Goal: Book appointment/travel/reservation

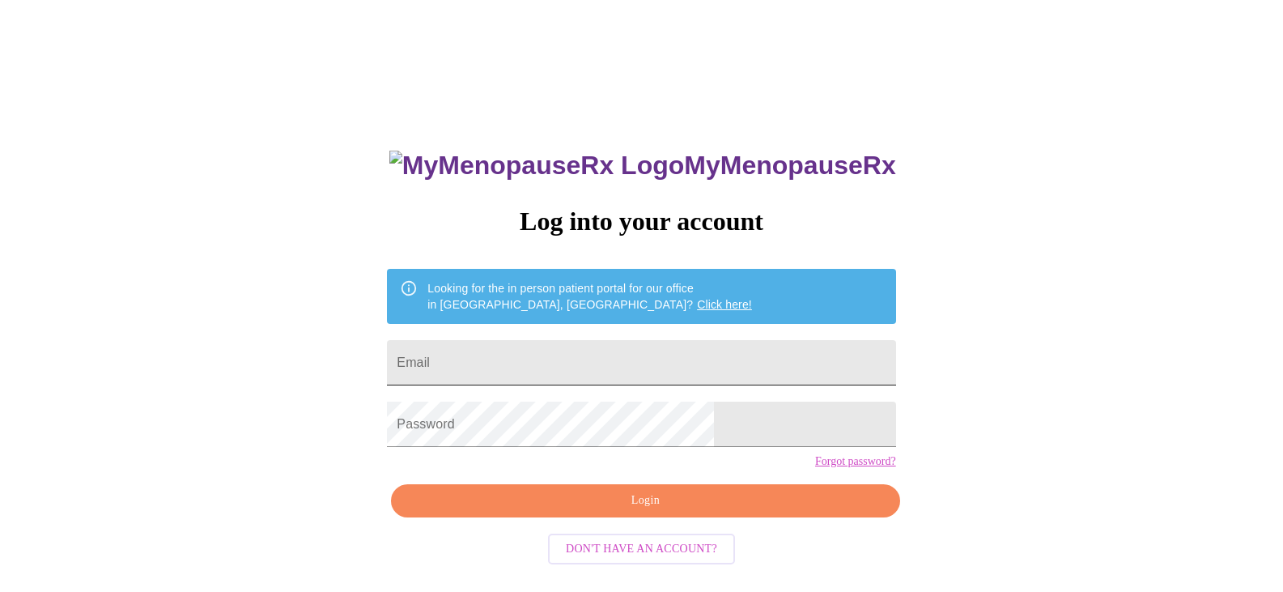
click at [631, 351] on input "Email" at bounding box center [641, 362] width 509 height 45
type input "[EMAIL_ADDRESS][DOMAIN_NAME]"
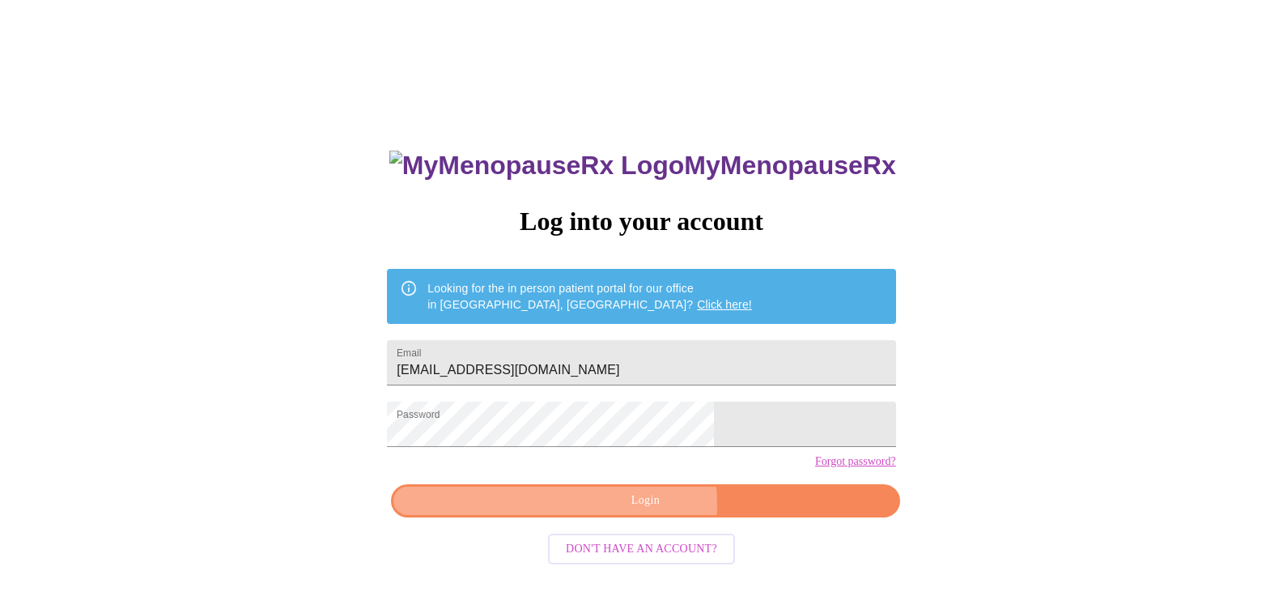
click at [628, 511] on span "Login" at bounding box center [645, 501] width 471 height 20
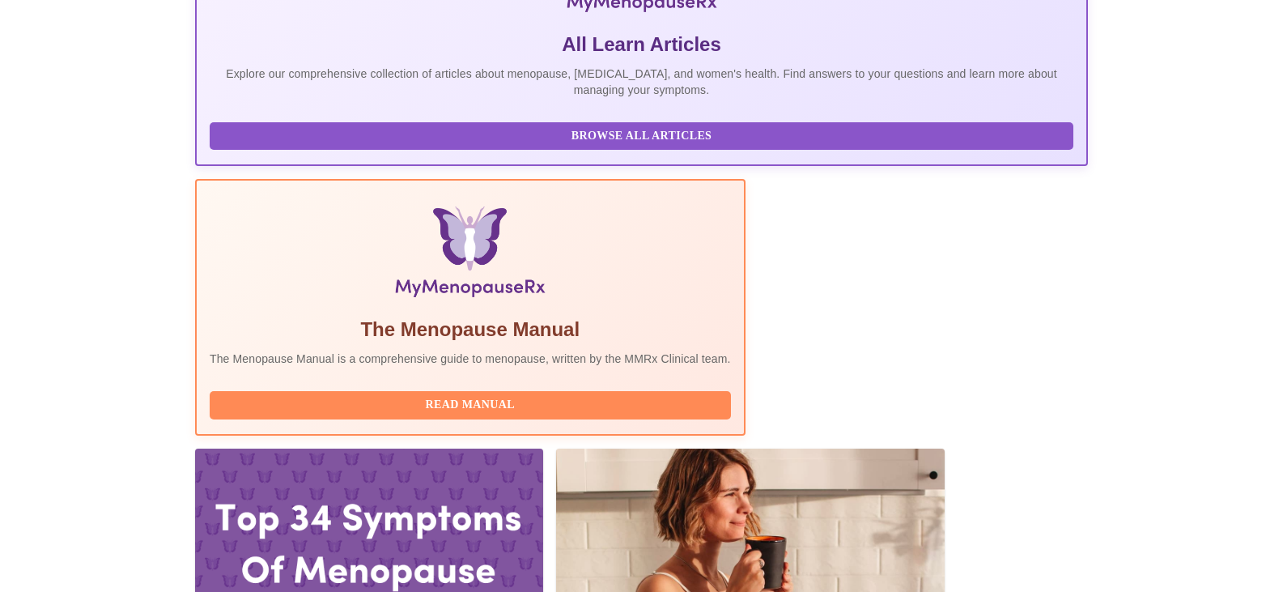
scroll to position [348, 0]
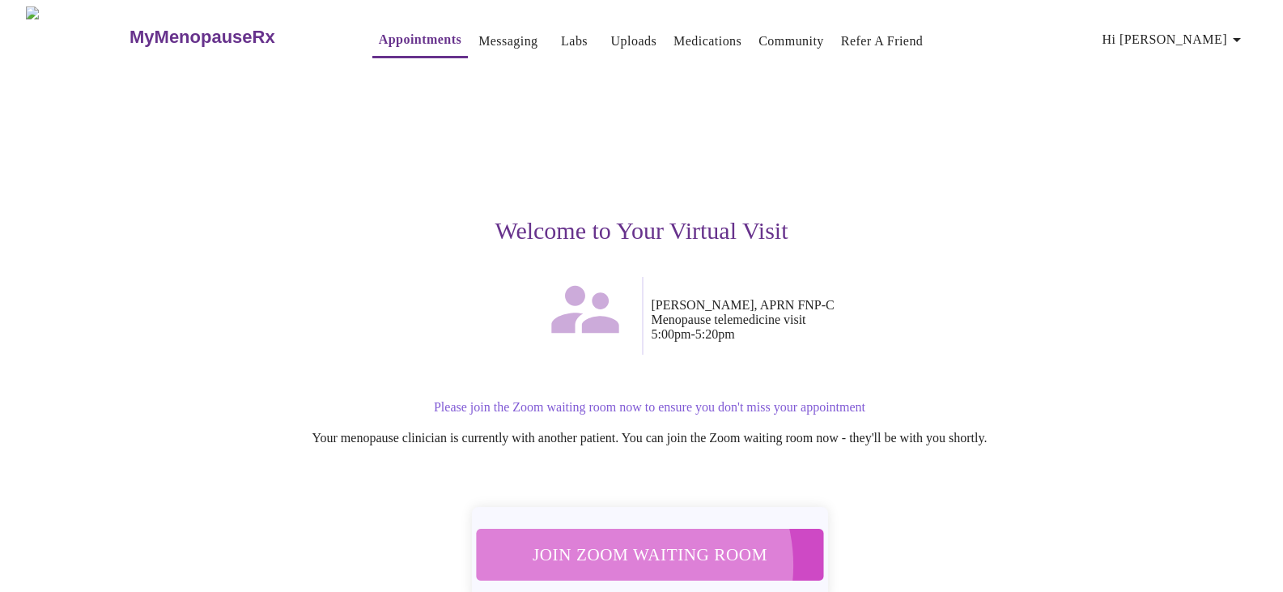
click at [625, 555] on span "Join Zoom Waiting Room" at bounding box center [650, 554] width 312 height 31
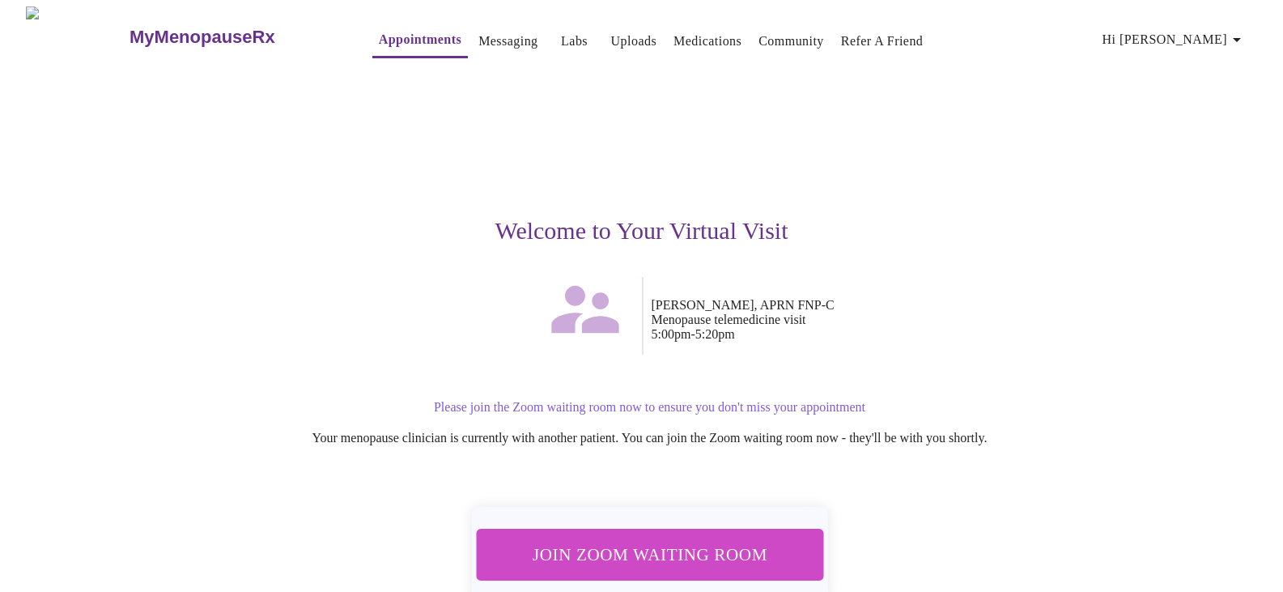
click at [590, 554] on span "Join Zoom Waiting Room" at bounding box center [649, 554] width 305 height 30
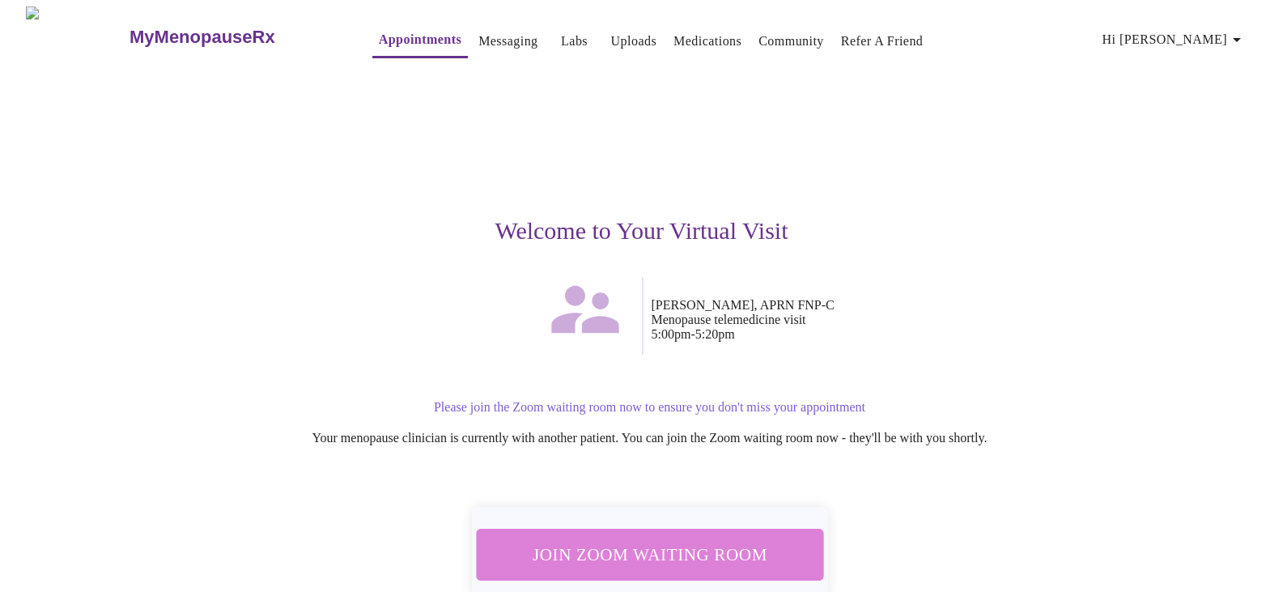
click at [672, 546] on span "Join Zoom Waiting Room" at bounding box center [649, 554] width 304 height 30
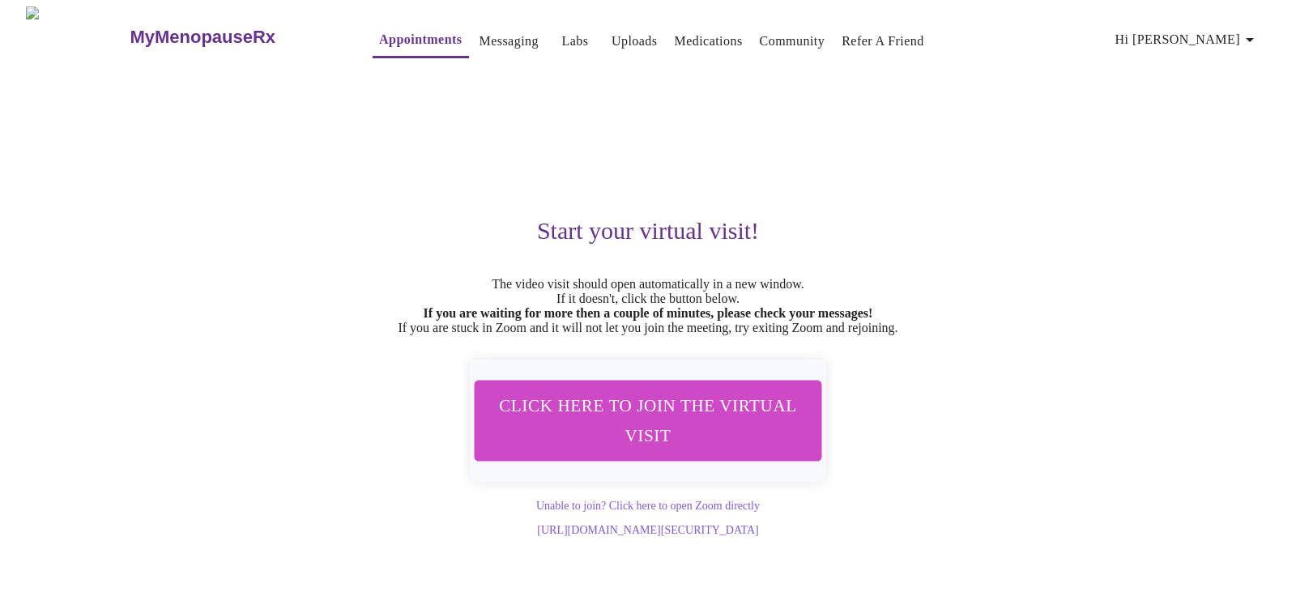
click at [1223, 28] on span "Hi [PERSON_NAME]" at bounding box center [1187, 39] width 144 height 23
click at [449, 31] on div at bounding box center [648, 296] width 1296 height 592
click at [479, 41] on link "Messaging" at bounding box center [508, 41] width 59 height 23
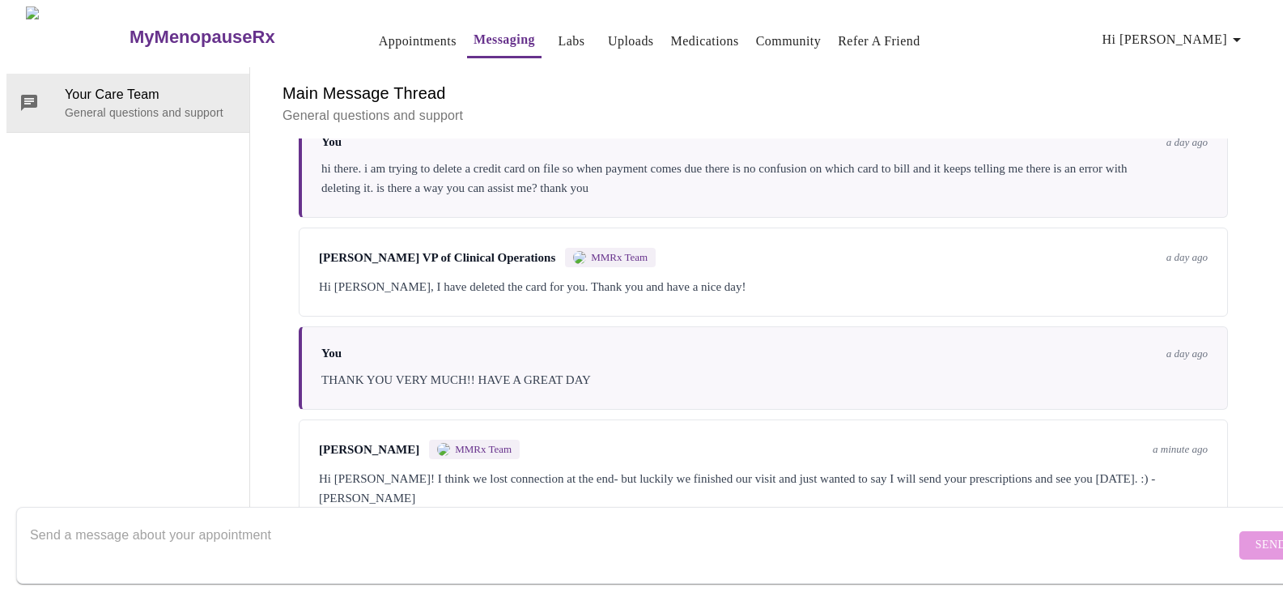
scroll to position [2711, 0]
click at [497, 530] on textarea "Send a message about your appointment" at bounding box center [633, 545] width 1206 height 52
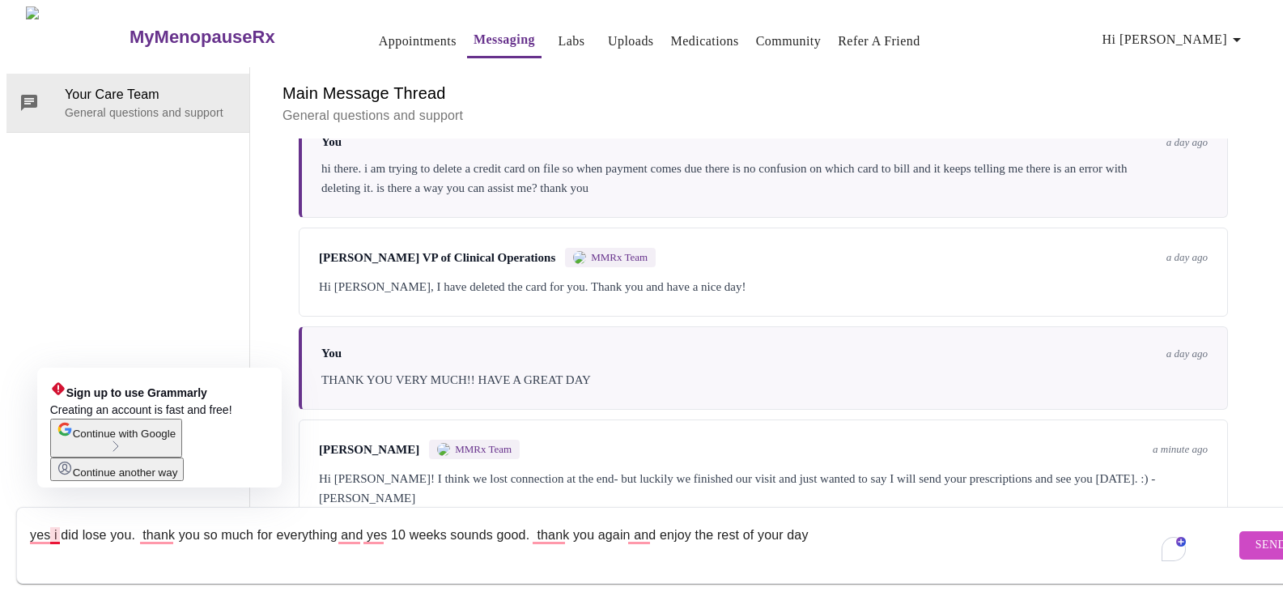
click at [50, 519] on textarea "yes i did lose you. thank you so much for everything and yes 10 weeks sounds go…" at bounding box center [633, 545] width 1206 height 52
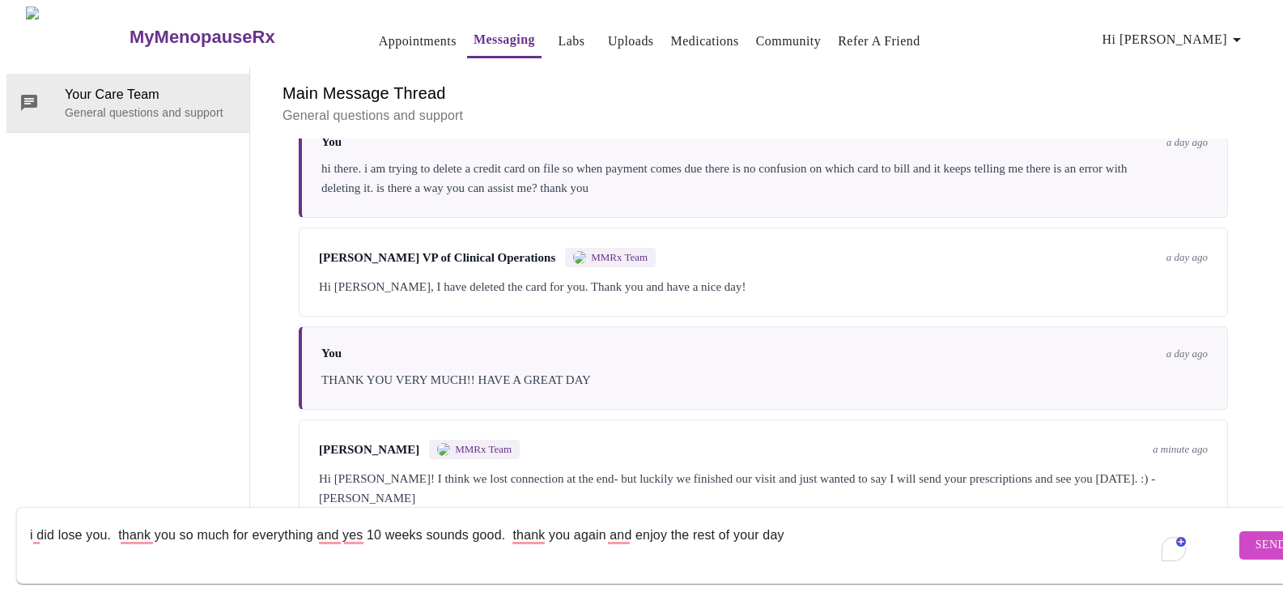
type textarea "i did lose you. thank you so much for everything and yes 10 weeks sounds good. …"
click at [1256, 535] on span "Send" at bounding box center [1271, 545] width 31 height 20
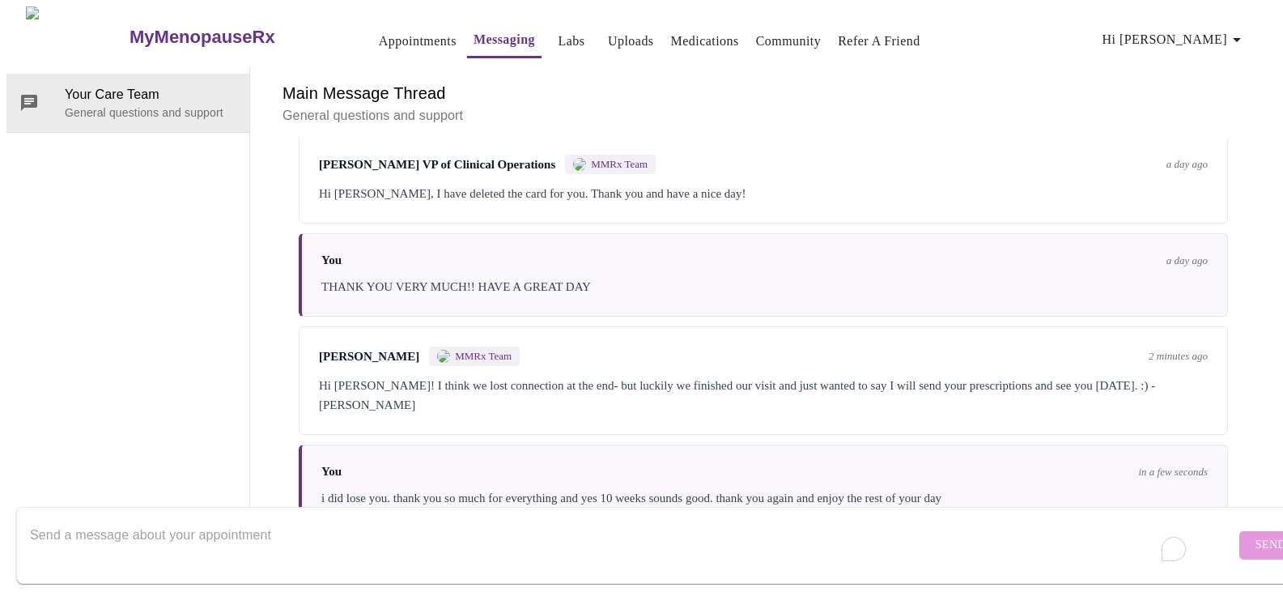
scroll to position [0, 0]
click at [379, 37] on link "Appointments" at bounding box center [418, 41] width 78 height 23
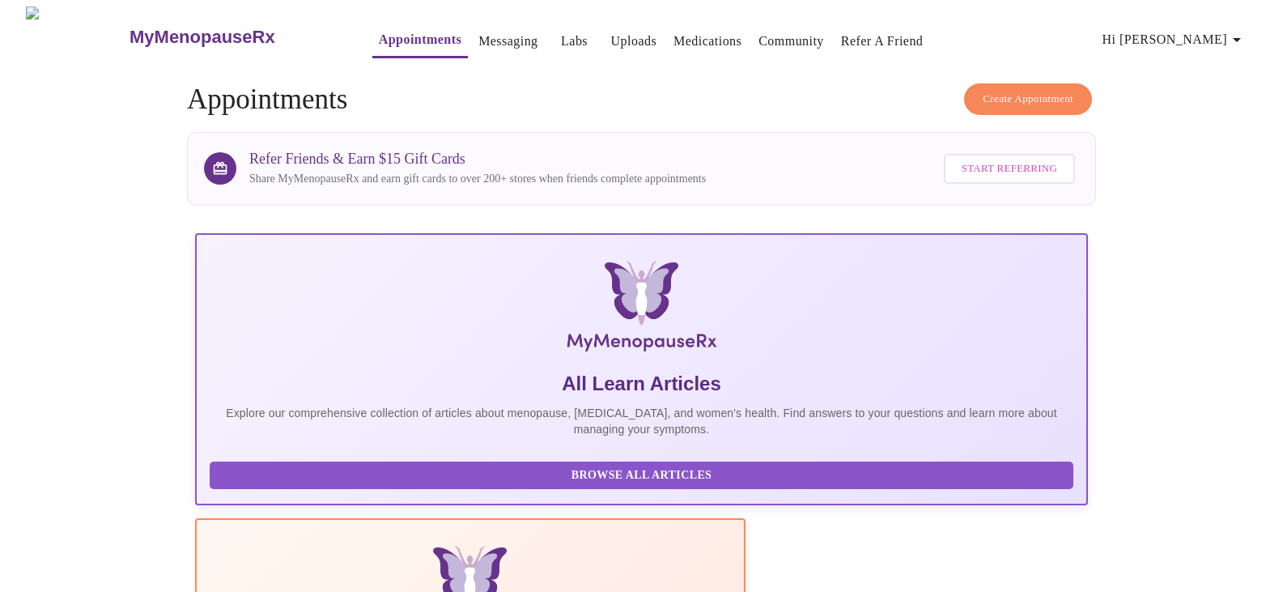
click at [1026, 93] on span "Create Appointment" at bounding box center [1028, 99] width 91 height 19
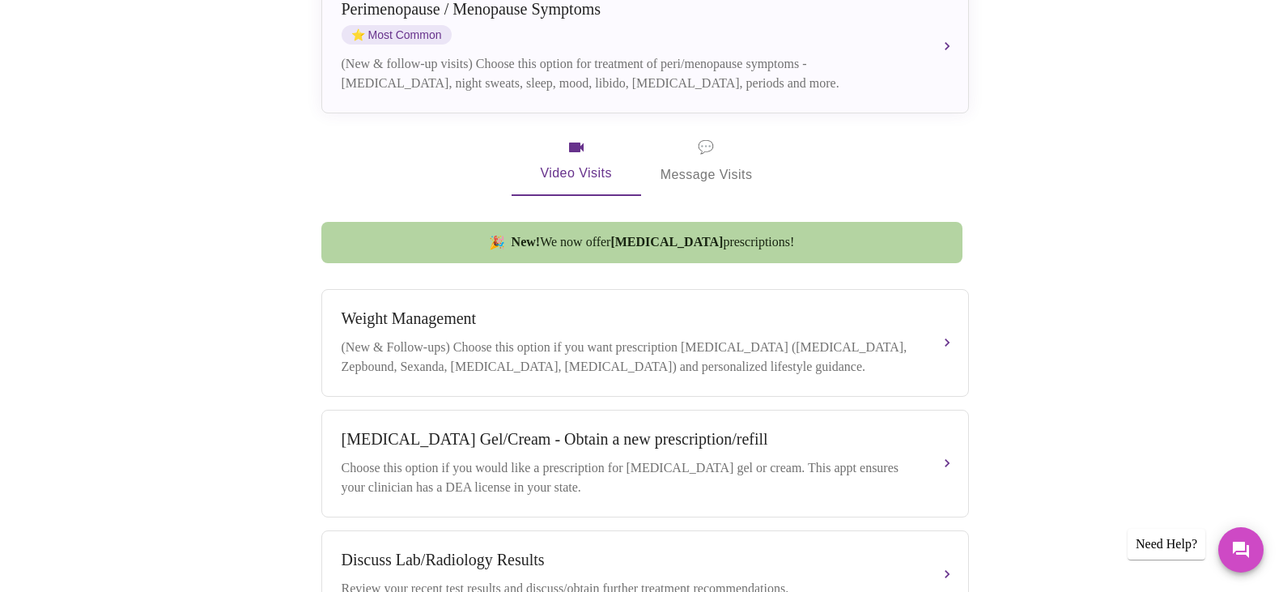
scroll to position [386, 0]
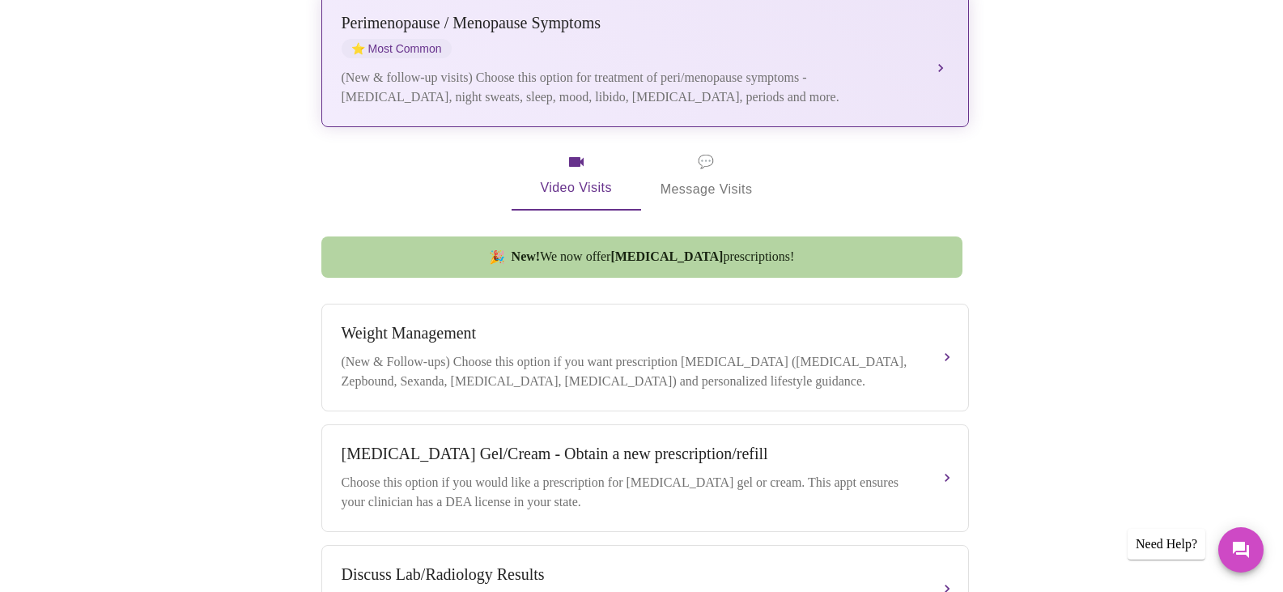
click at [722, 68] on div "(New & follow-up visits) Choose this option for treatment of peri/menopause sym…" at bounding box center [629, 87] width 575 height 39
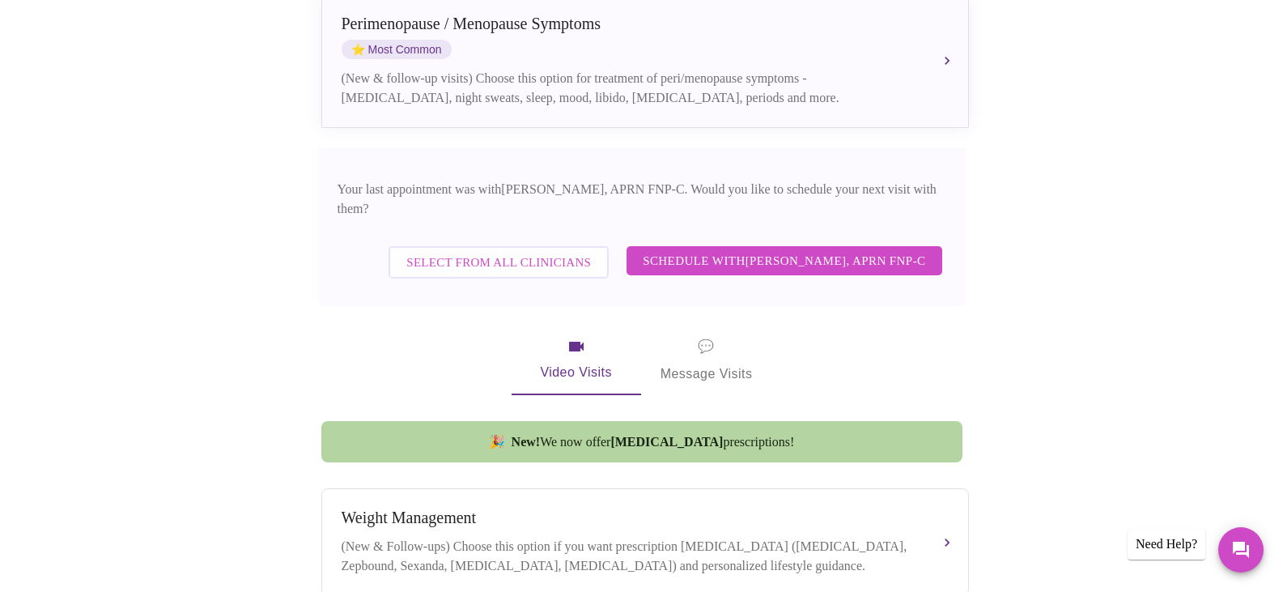
click at [720, 250] on span "Schedule with Kelly Perisin, APRN FNP-C" at bounding box center [784, 260] width 283 height 21
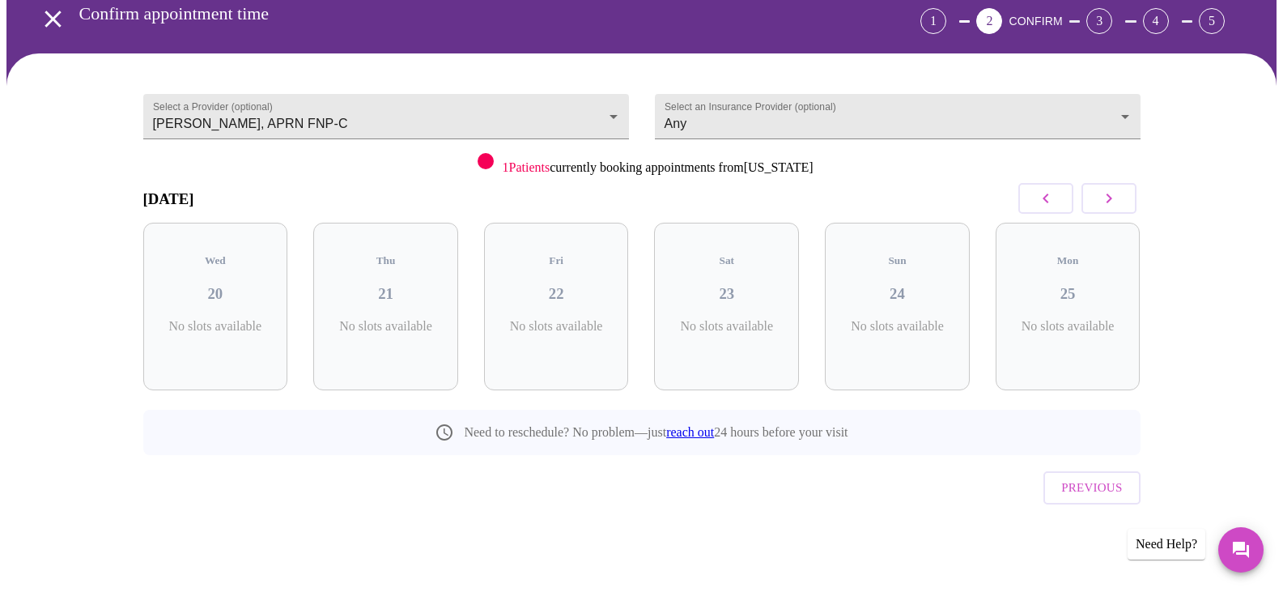
scroll to position [45, 0]
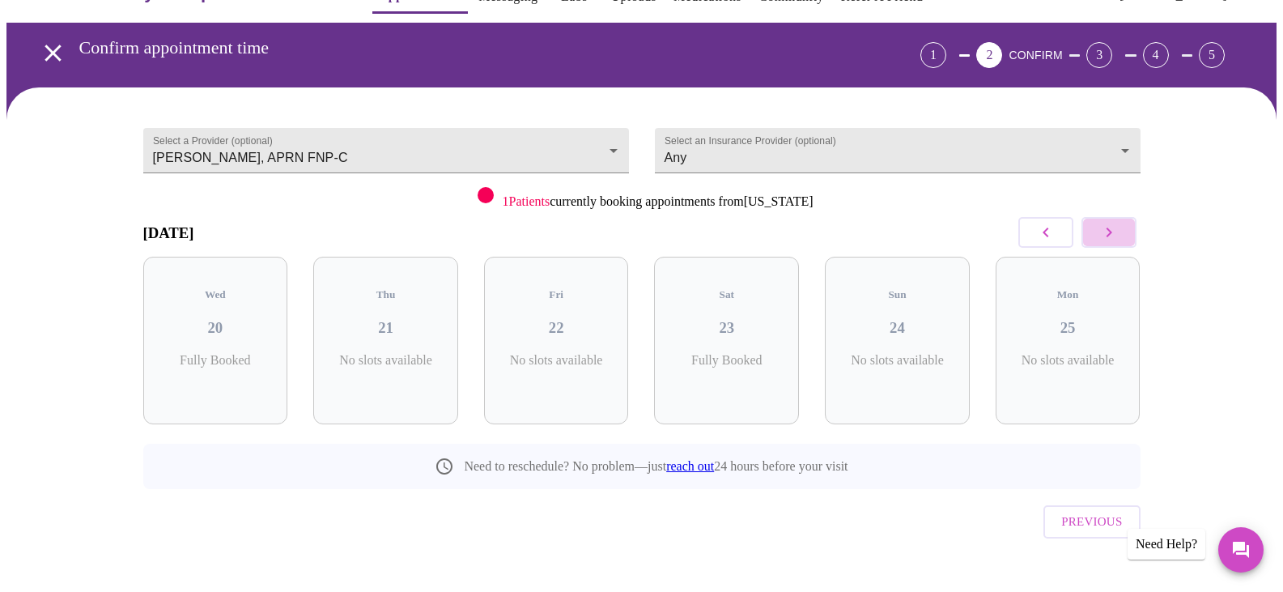
click at [1117, 226] on icon "button" at bounding box center [1109, 232] width 19 height 19
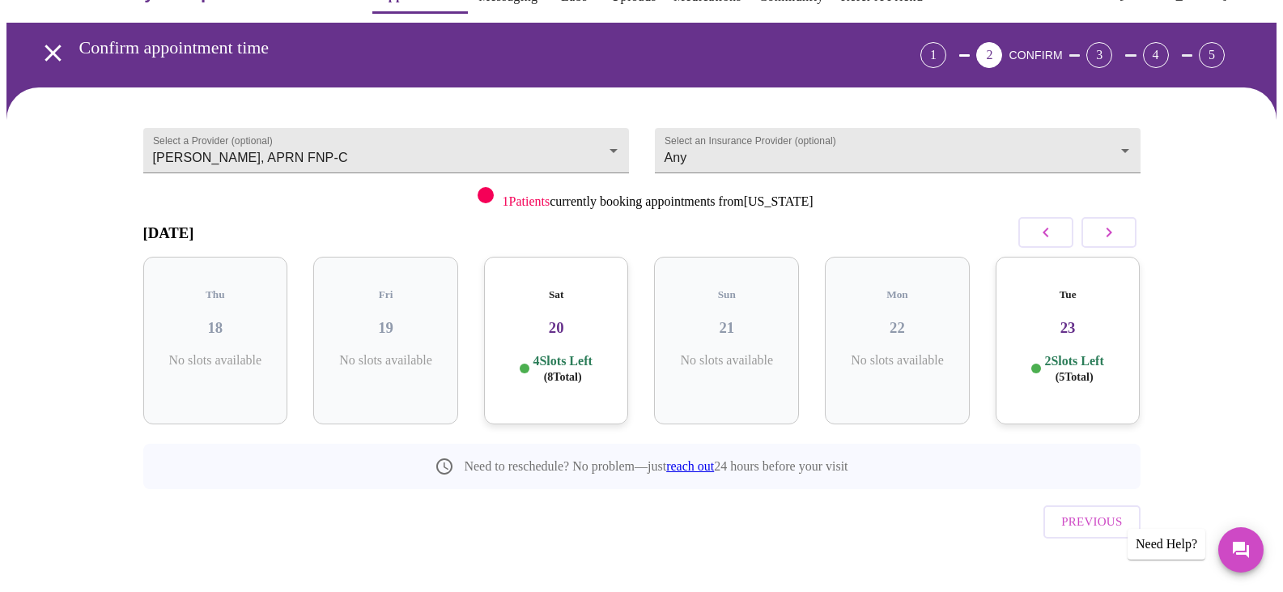
click at [1117, 226] on icon "button" at bounding box center [1109, 232] width 19 height 19
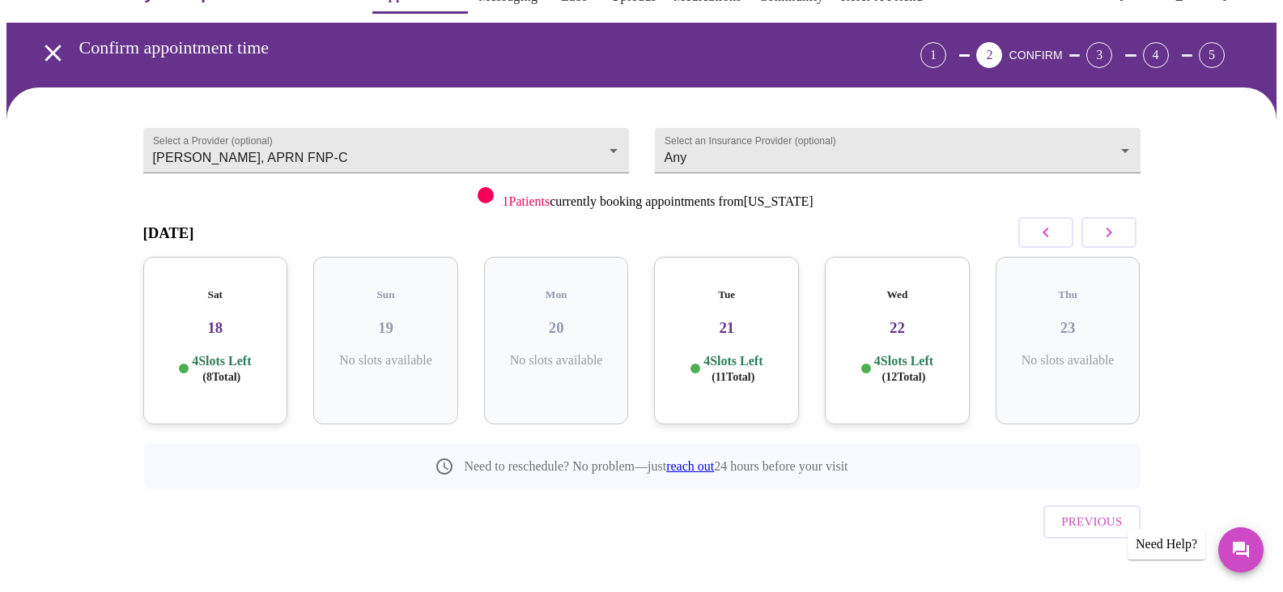
click at [1117, 226] on icon "button" at bounding box center [1109, 232] width 19 height 19
click at [1045, 353] on p "4 Slots Left ( 12 Total)" at bounding box center [1074, 369] width 59 height 32
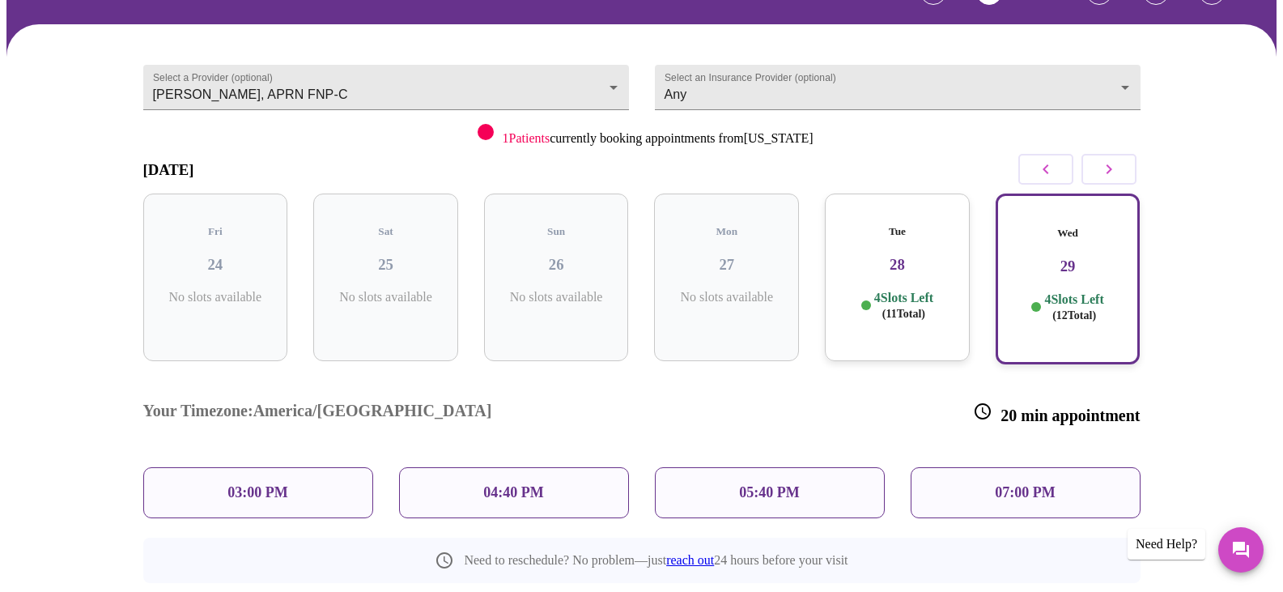
scroll to position [109, 0]
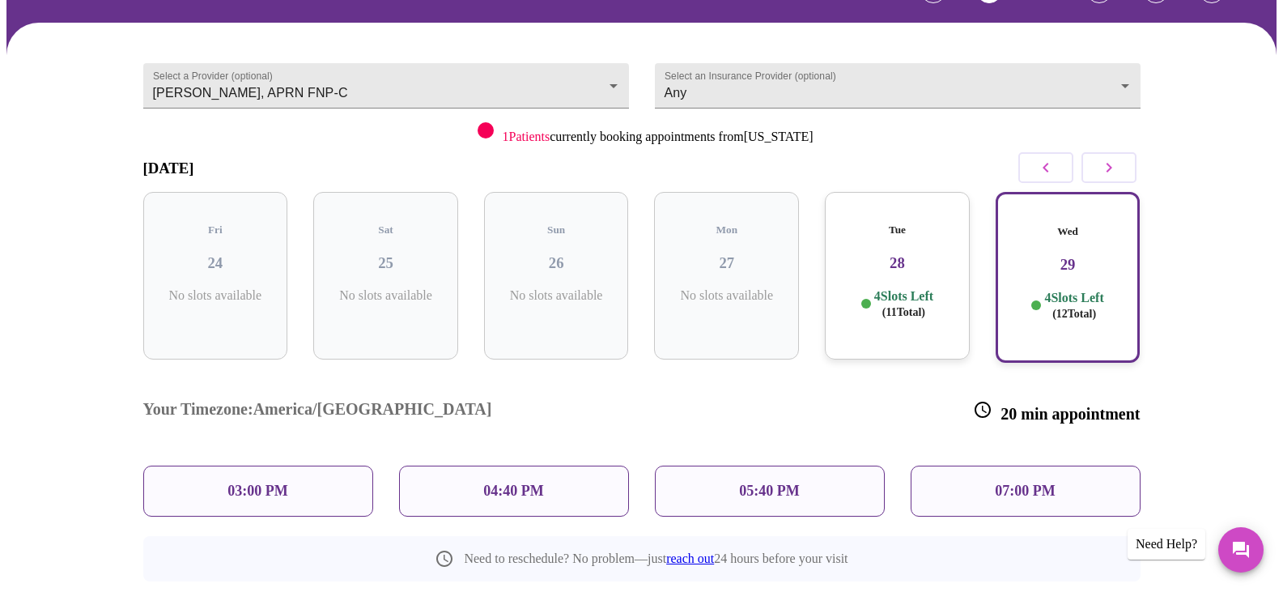
click at [507, 483] on p "04:40 PM" at bounding box center [513, 491] width 60 height 17
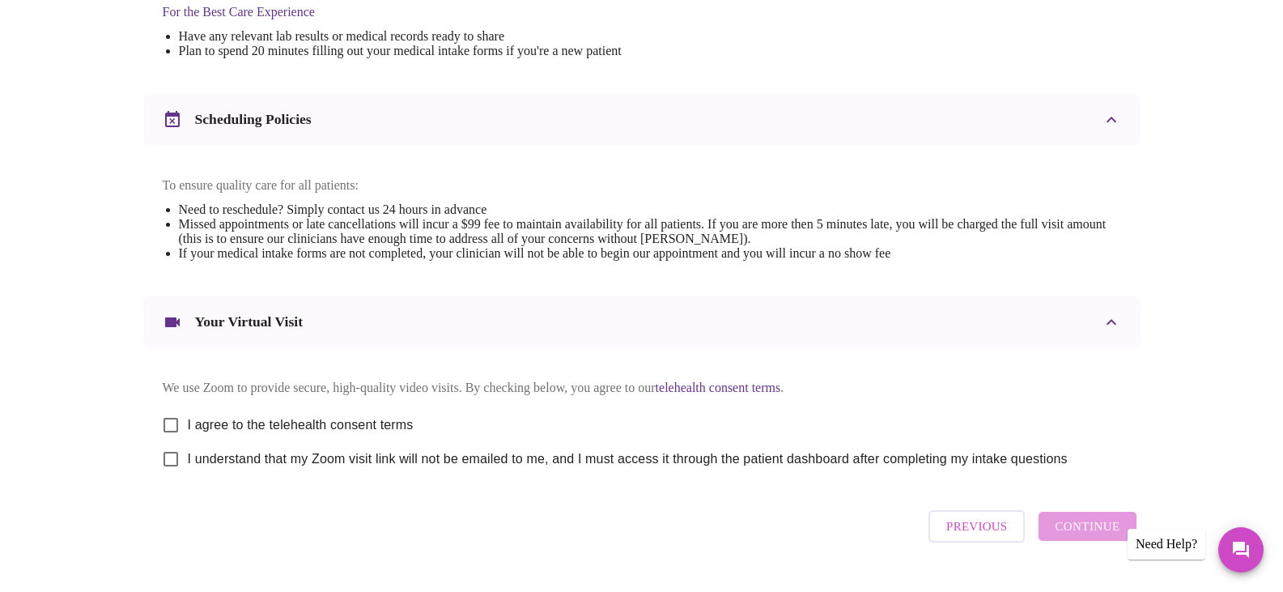
scroll to position [582, 0]
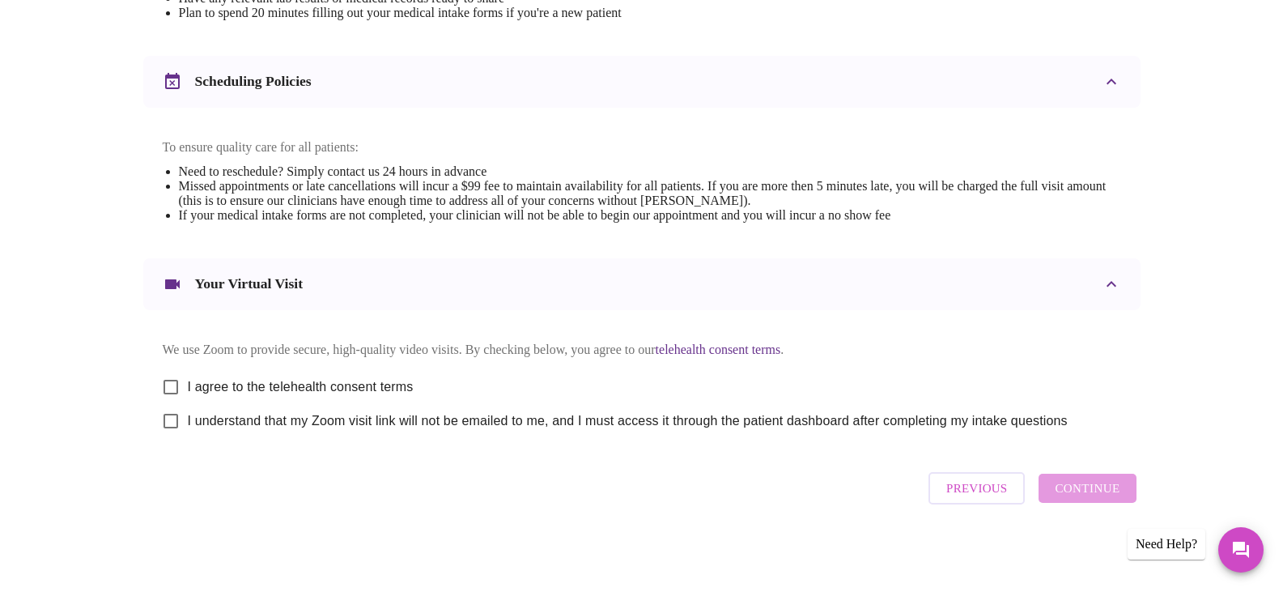
click at [171, 377] on input "I agree to the telehealth consent terms" at bounding box center [171, 387] width 34 height 34
checkbox input "true"
click at [172, 414] on input "I understand that my Zoom visit link will not be emailed to me, and I must acce…" at bounding box center [171, 421] width 34 height 34
checkbox input "true"
click at [1088, 494] on span "Continue" at bounding box center [1087, 488] width 65 height 21
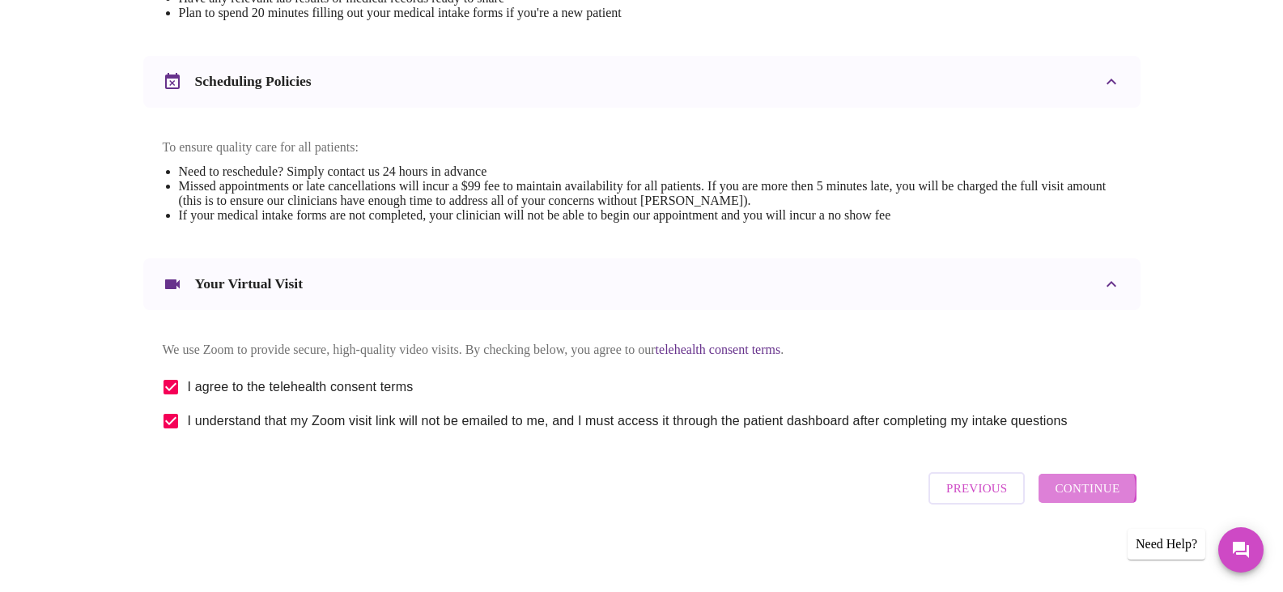
scroll to position [97, 0]
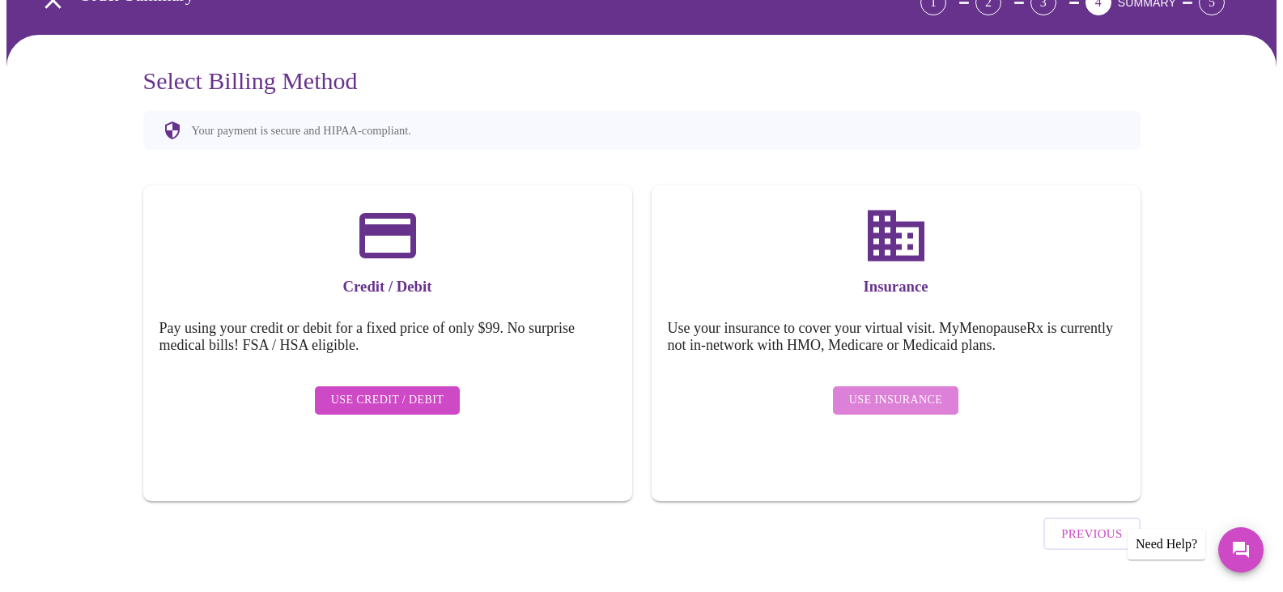
click at [898, 390] on span "Use Insurance" at bounding box center [895, 400] width 93 height 20
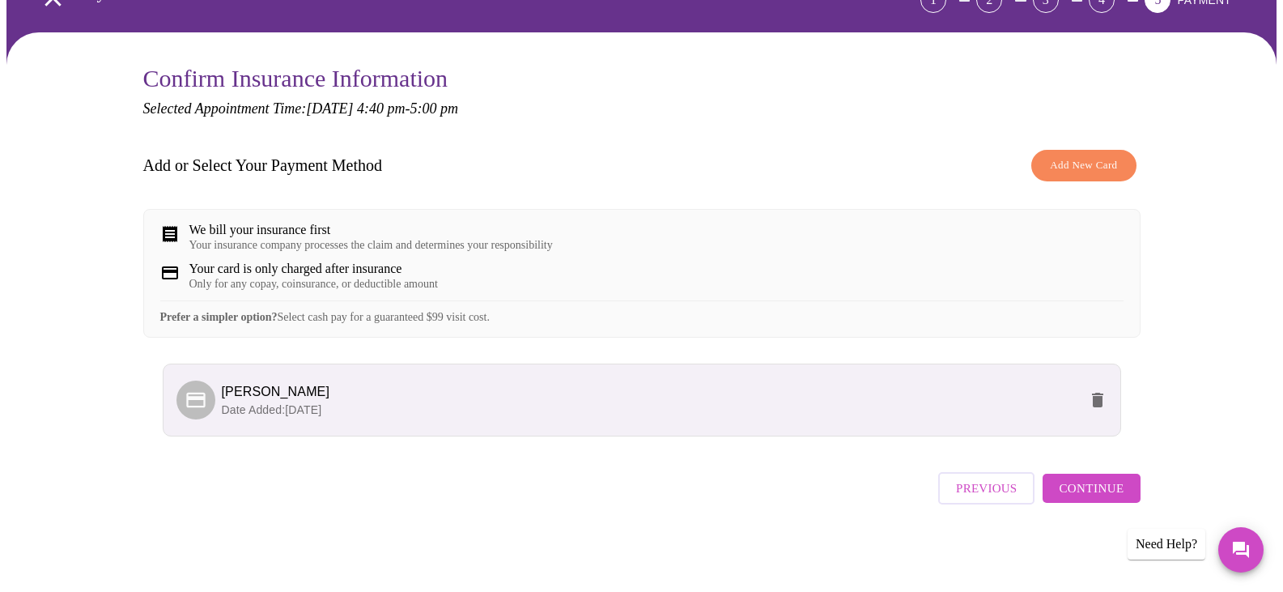
scroll to position [113, 0]
click at [1088, 491] on span "Continue" at bounding box center [1091, 488] width 65 height 21
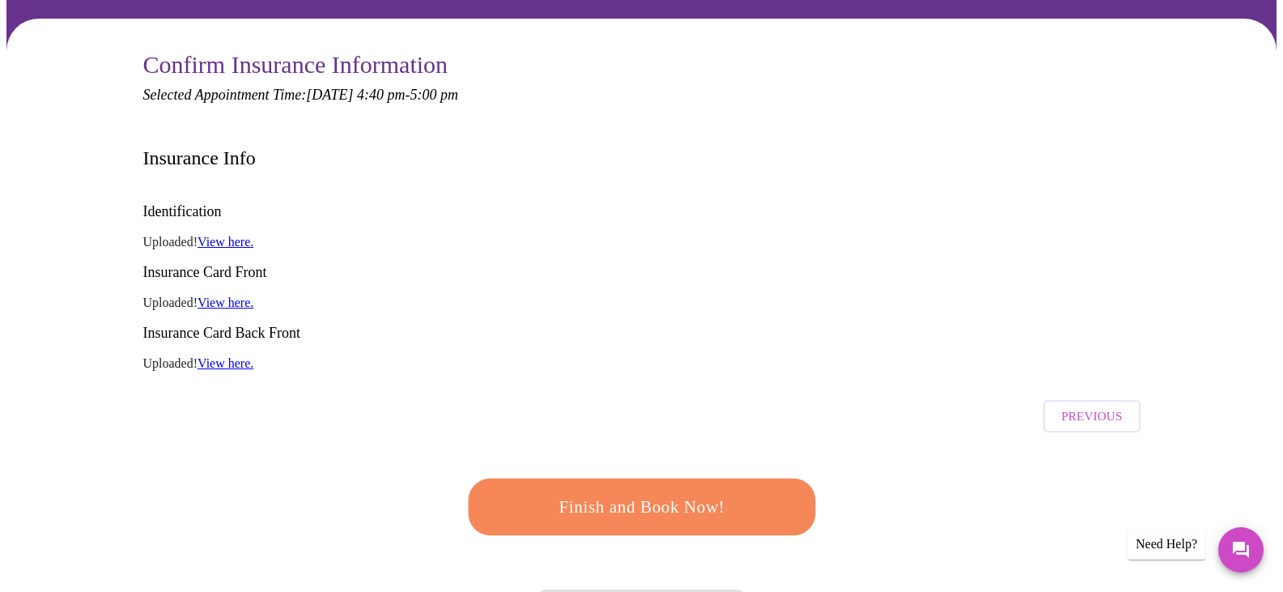
click at [585, 492] on span "Finish and Book Now!" at bounding box center [642, 507] width 300 height 30
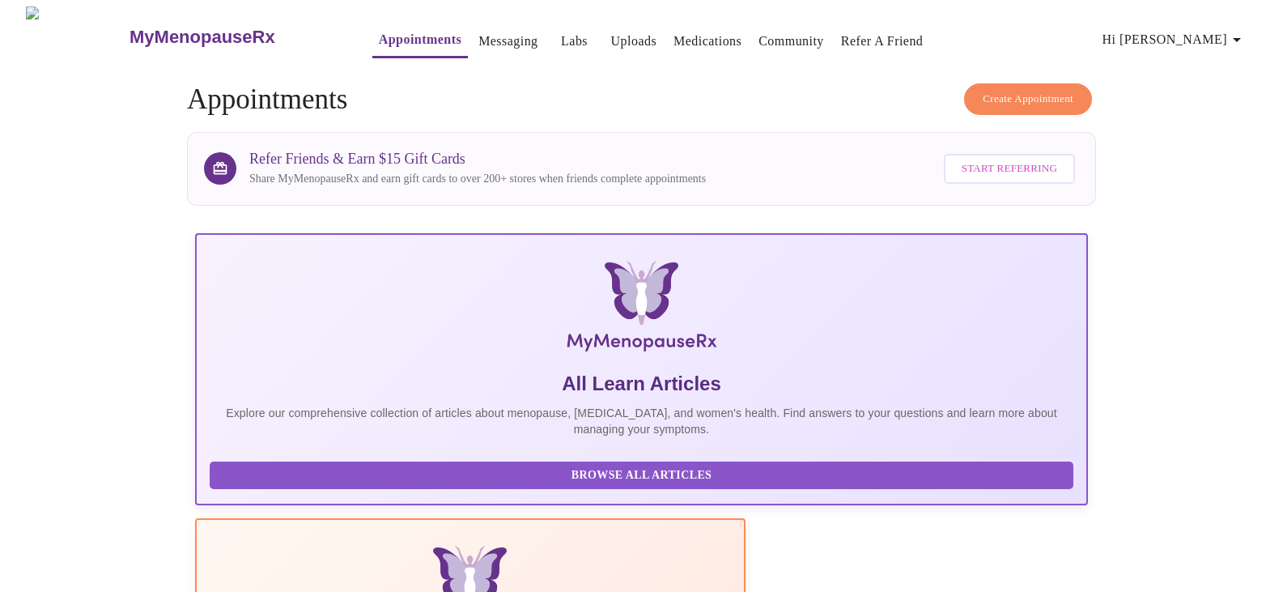
click at [479, 44] on link "Messaging" at bounding box center [508, 41] width 59 height 23
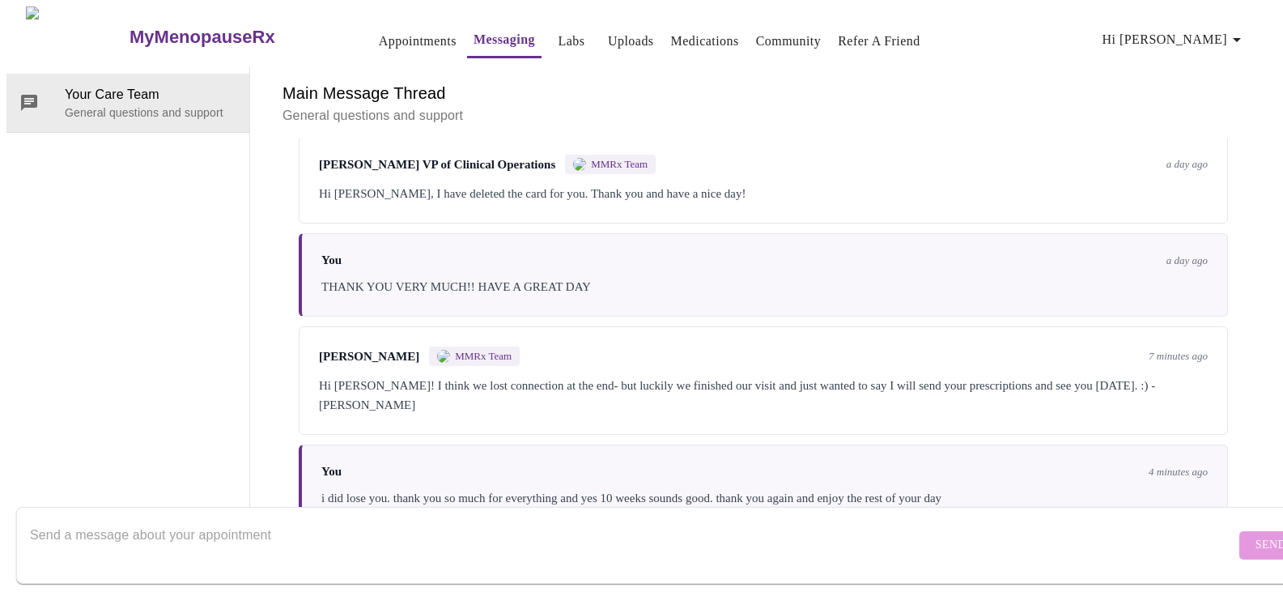
scroll to position [2808, 0]
